Goal: Check status: Check status

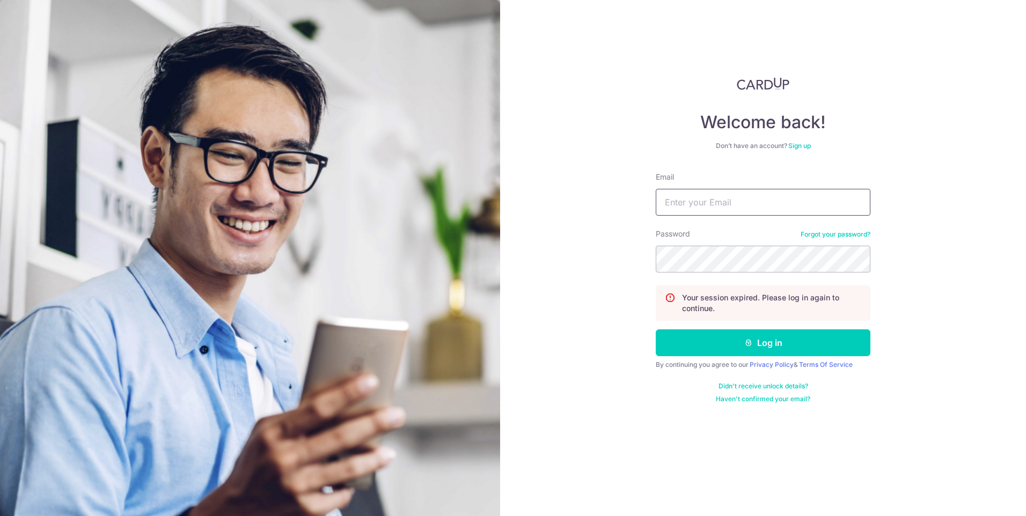
click at [706, 204] on input "Email" at bounding box center [763, 202] width 215 height 27
type input "[PERSON_NAME][EMAIL_ADDRESS][DOMAIN_NAME]"
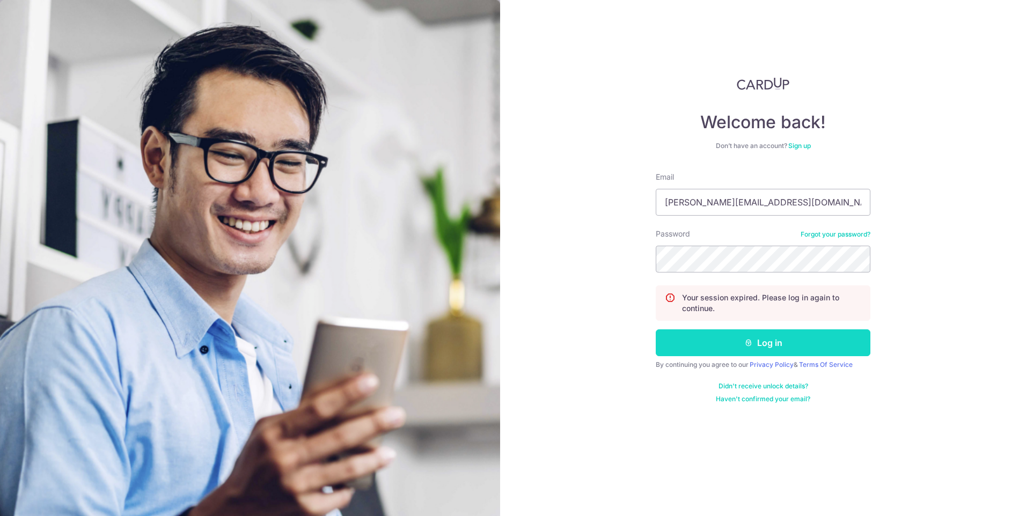
click at [740, 345] on button "Log in" at bounding box center [763, 343] width 215 height 27
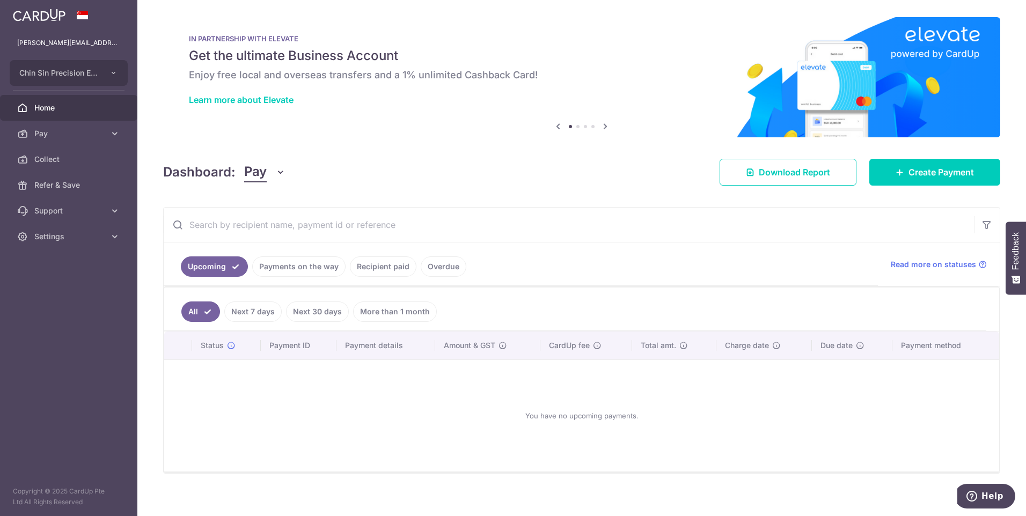
click at [312, 267] on link "Payments on the way" at bounding box center [298, 267] width 93 height 20
